Goal: Check status: Check status

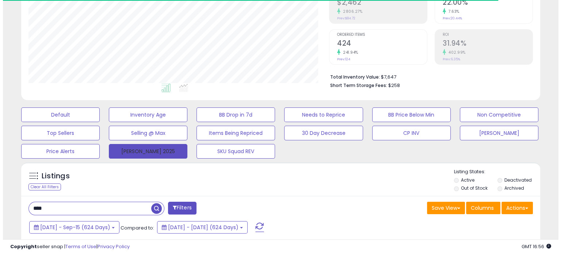
scroll to position [146, 0]
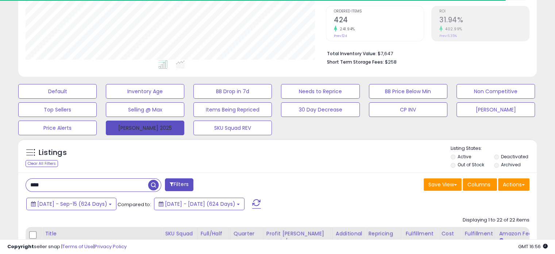
click at [130, 122] on button "[PERSON_NAME] 2025" at bounding box center [145, 127] width 78 height 15
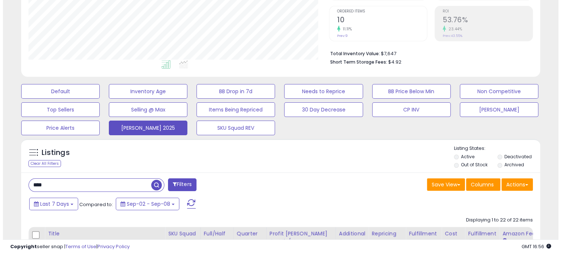
scroll to position [149, 300]
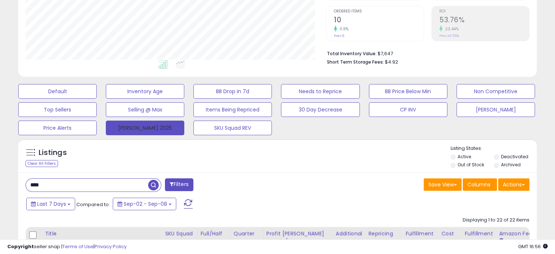
click at [158, 131] on button "[PERSON_NAME] 2025" at bounding box center [145, 127] width 78 height 15
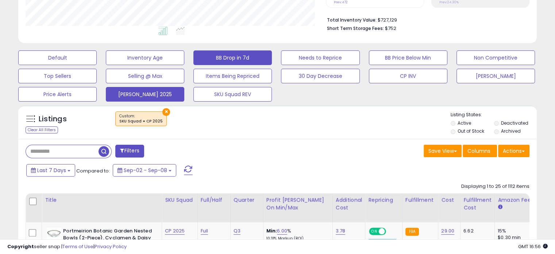
scroll to position [256, 0]
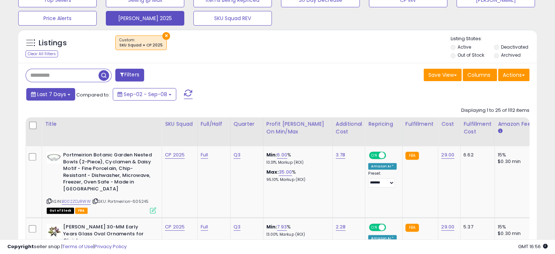
click at [60, 94] on span "Last 7 Days" at bounding box center [51, 94] width 29 height 7
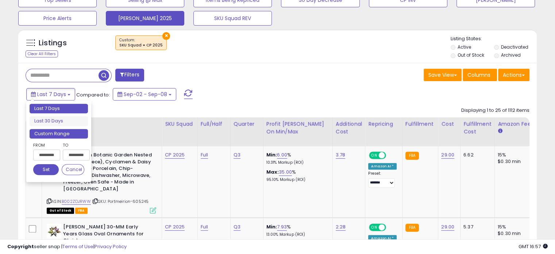
click at [76, 129] on li "Custom Range" at bounding box center [59, 134] width 58 height 10
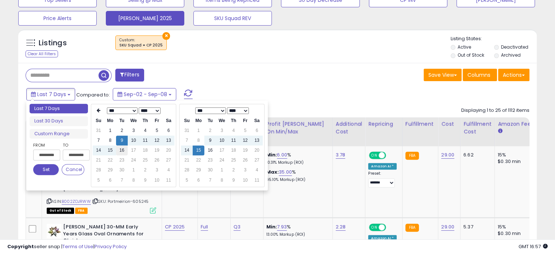
type input "**********"
click at [118, 147] on td "16" at bounding box center [122, 150] width 12 height 10
type input "**********"
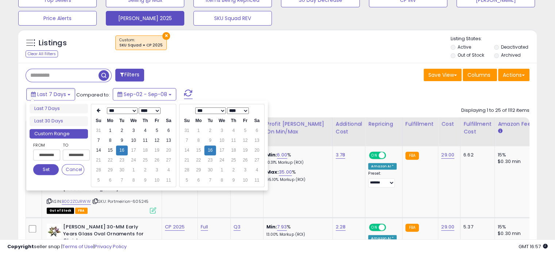
type input "**********"
click at [49, 169] on button "Set" at bounding box center [46, 169] width 26 height 11
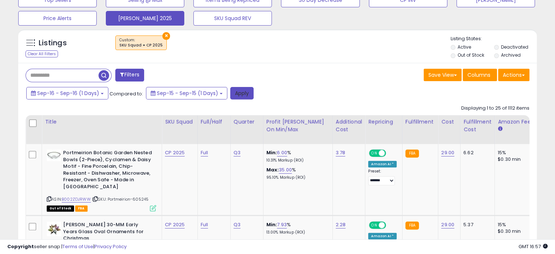
click at [232, 94] on button "Apply" at bounding box center [241, 93] width 23 height 12
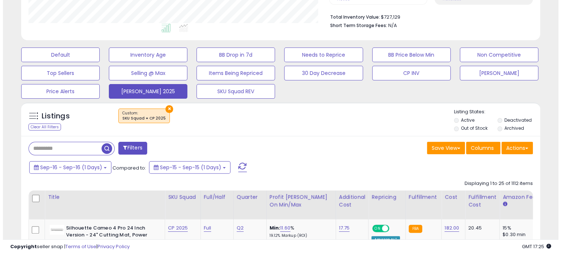
scroll to position [146, 0]
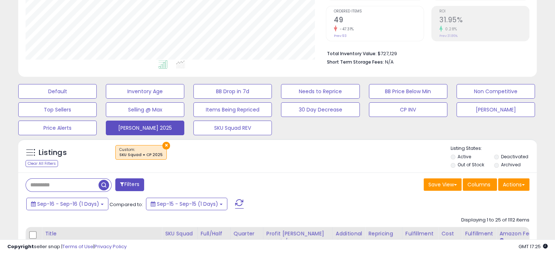
click at [235, 206] on span at bounding box center [239, 203] width 9 height 9
click at [238, 203] on span at bounding box center [239, 203] width 9 height 9
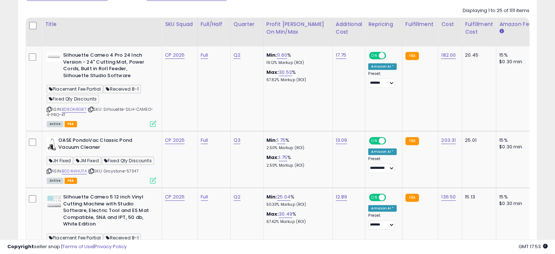
scroll to position [365, 0]
